Goal: Find specific page/section: Find specific page/section

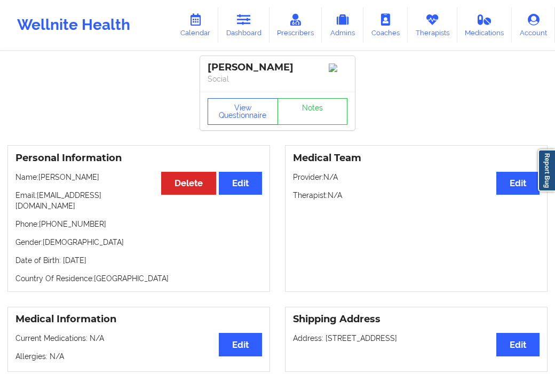
click at [257, 32] on link "Dashboard" at bounding box center [243, 24] width 51 height 35
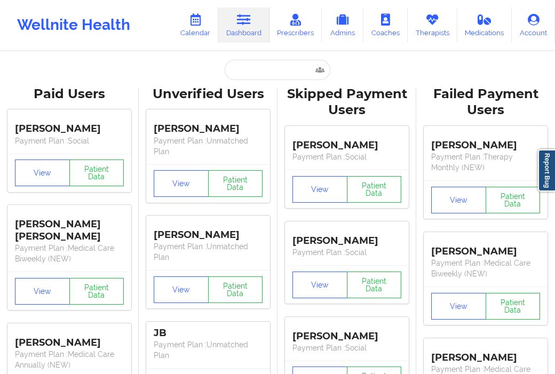
paste input "[EMAIL_ADDRESS][DOMAIN_NAME]"
type input "[EMAIL_ADDRESS][DOMAIN_NAME]"
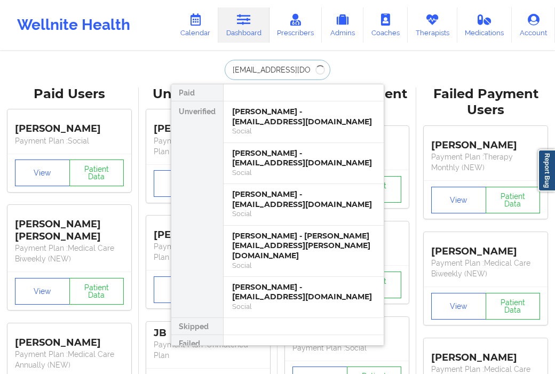
click at [246, 66] on input "[EMAIL_ADDRESS][DOMAIN_NAME]" at bounding box center [277, 70] width 106 height 20
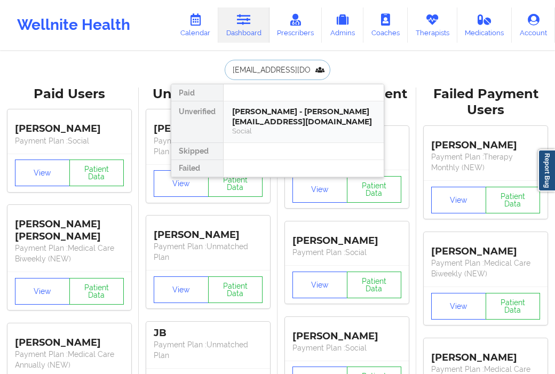
click at [260, 128] on div "Social" at bounding box center [303, 130] width 143 height 9
